Goal: Browse casually: Explore the website without a specific task or goal

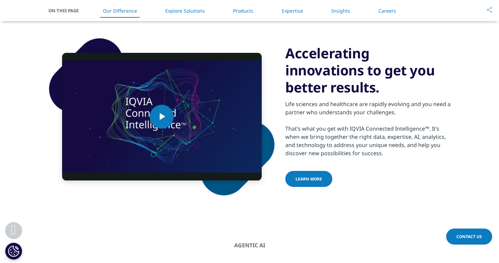
scroll to position [358, 0]
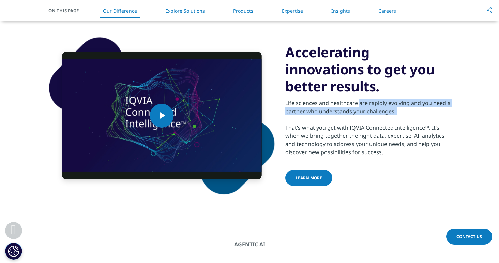
drag, startPoint x: 287, startPoint y: 106, endPoint x: 415, endPoint y: 124, distance: 129.4
click at [415, 124] on div "Life sciences and healthcare are rapidly evolving and you need a partner who un…" at bounding box center [368, 125] width 165 height 61
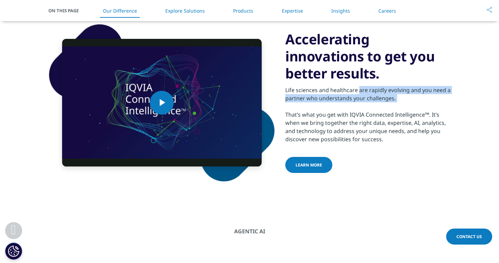
scroll to position [370, 0]
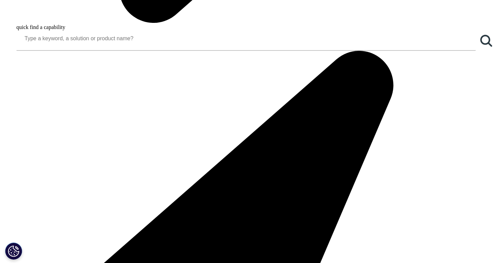
scroll to position [715, 0]
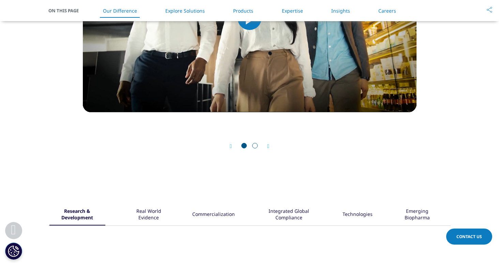
click at [270, 146] on icon "Next slide" at bounding box center [268, 146] width 2 height 5
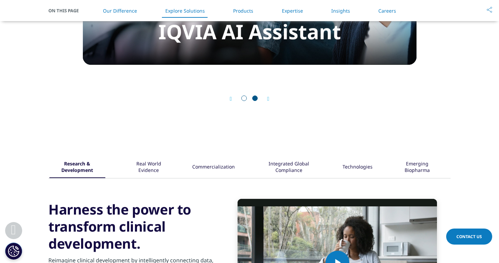
scroll to position [870, 0]
